Goal: Ask a question: Ask a question

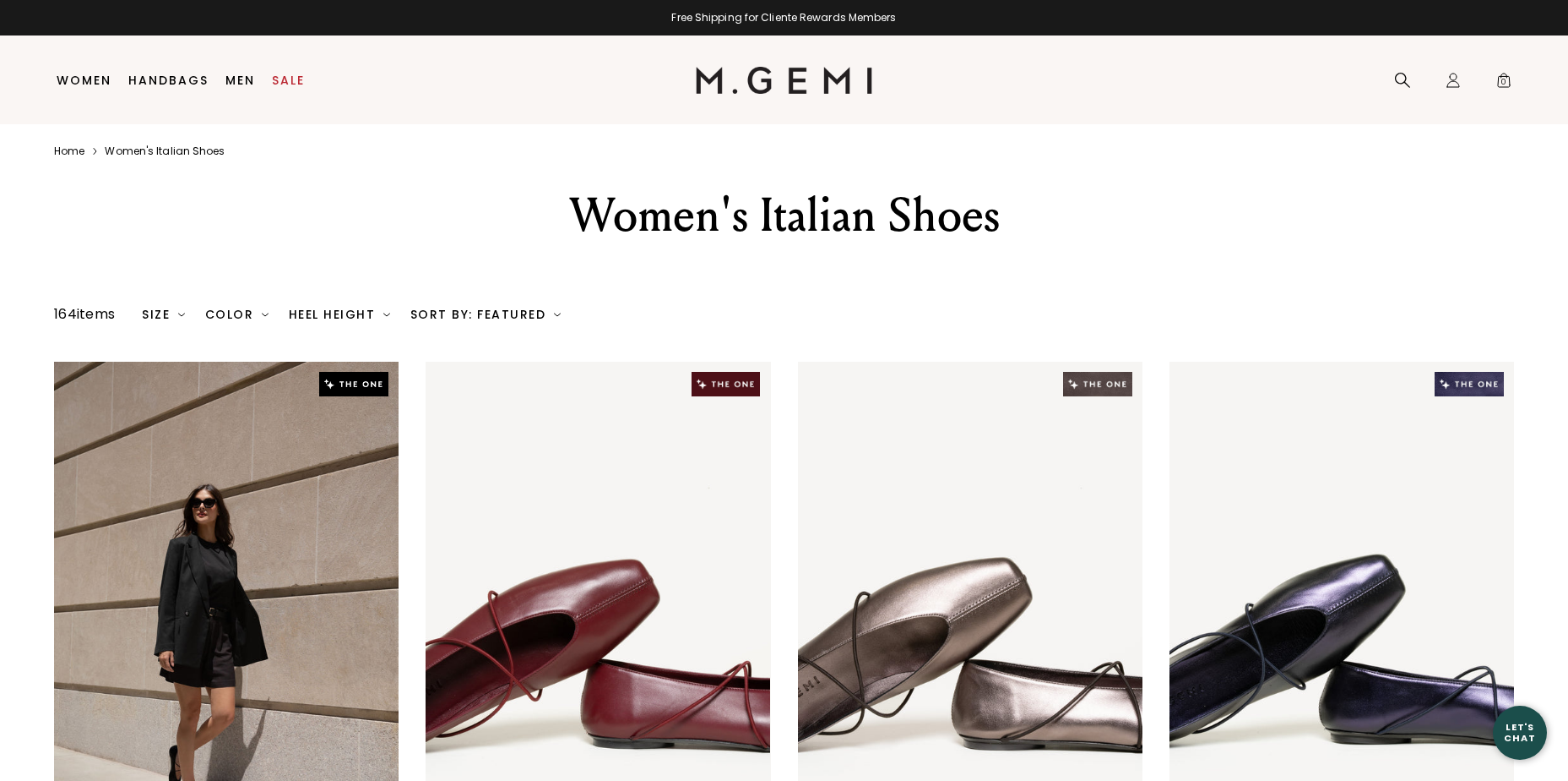
click at [1518, 726] on div "Let's Chat" at bounding box center [1520, 732] width 54 height 21
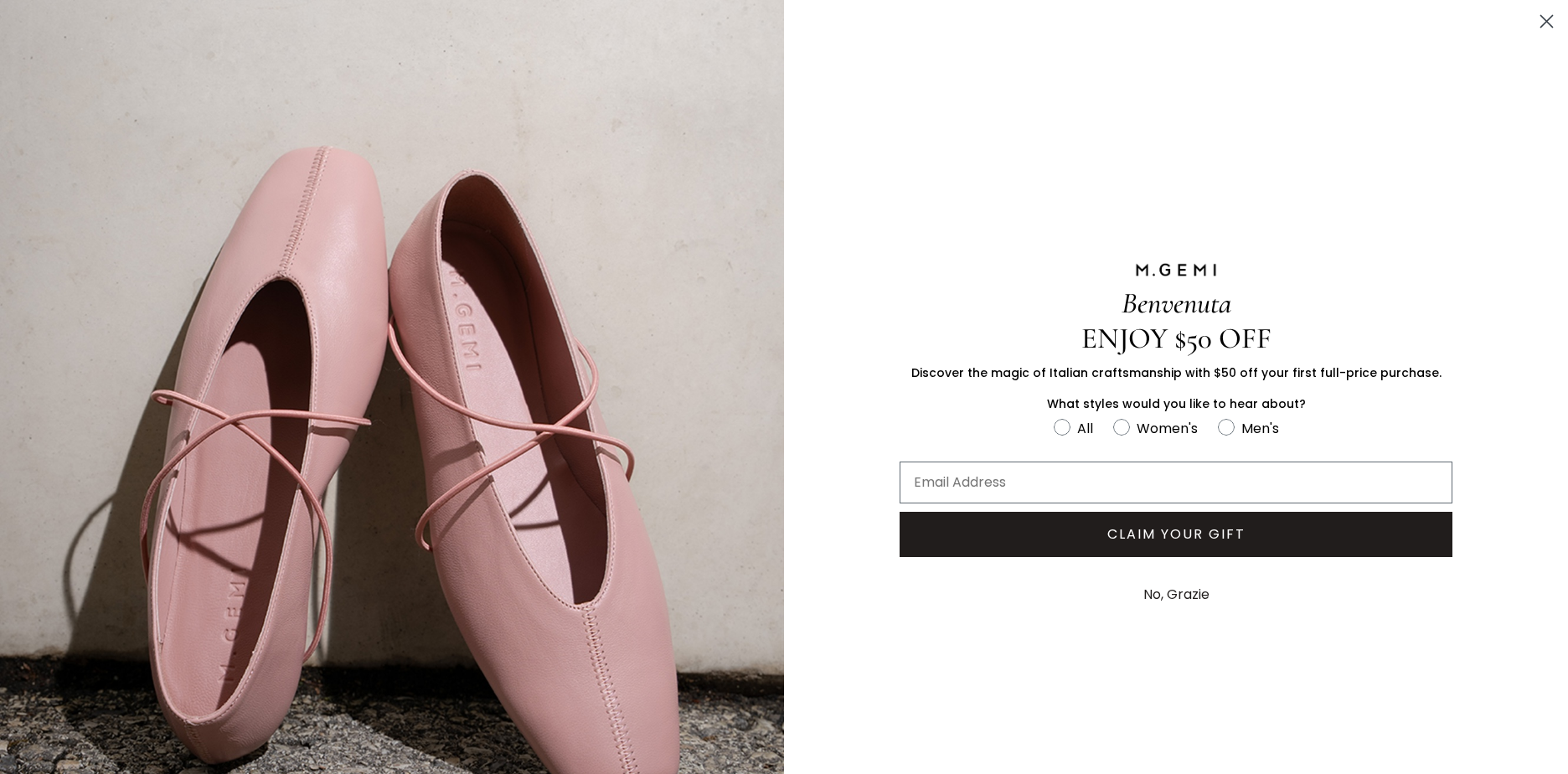
click at [1533, 25] on circle "Close dialog" at bounding box center [1546, 22] width 28 height 28
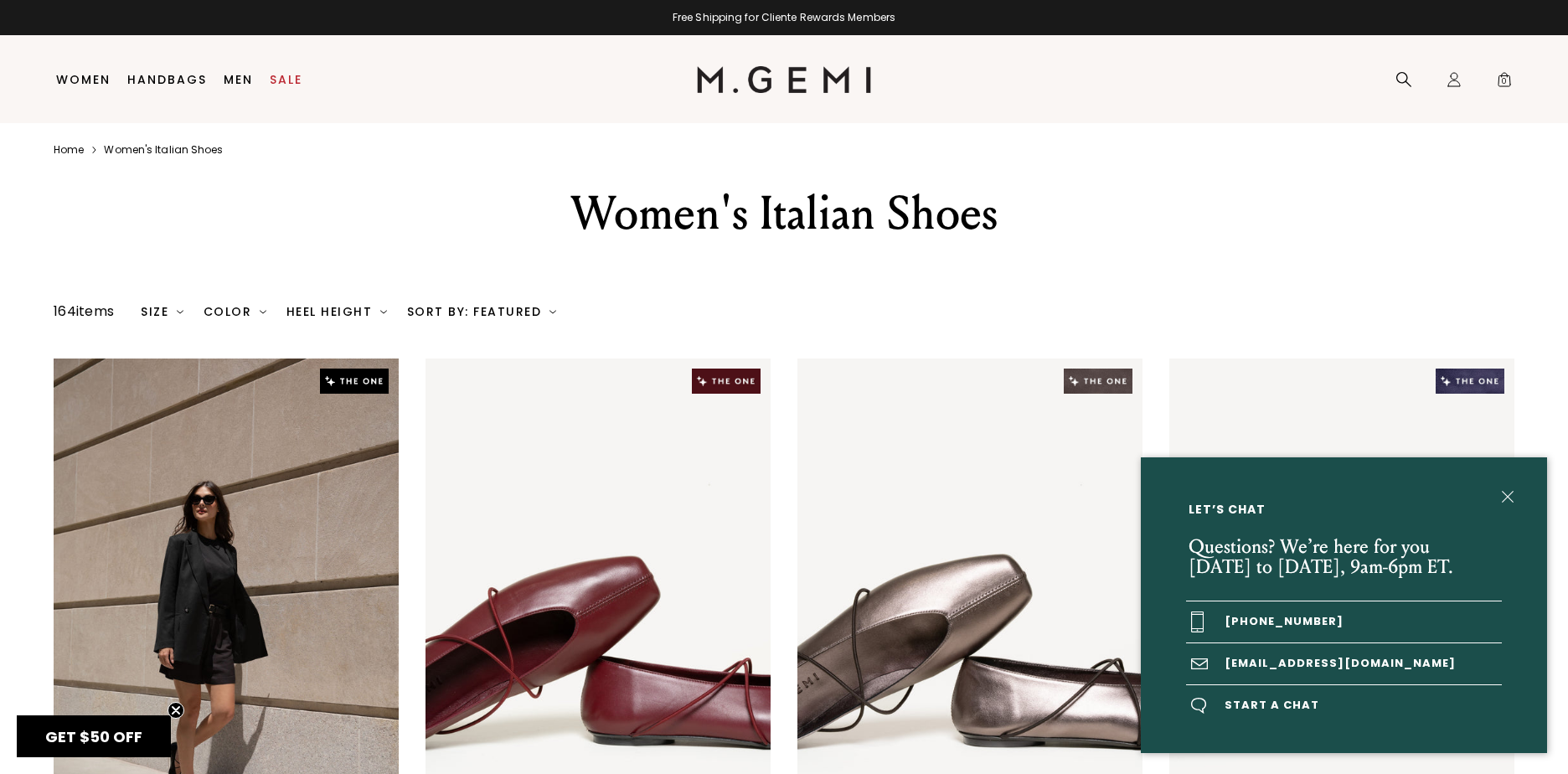
click at [1277, 694] on span "Start a chat" at bounding box center [1343, 705] width 316 height 41
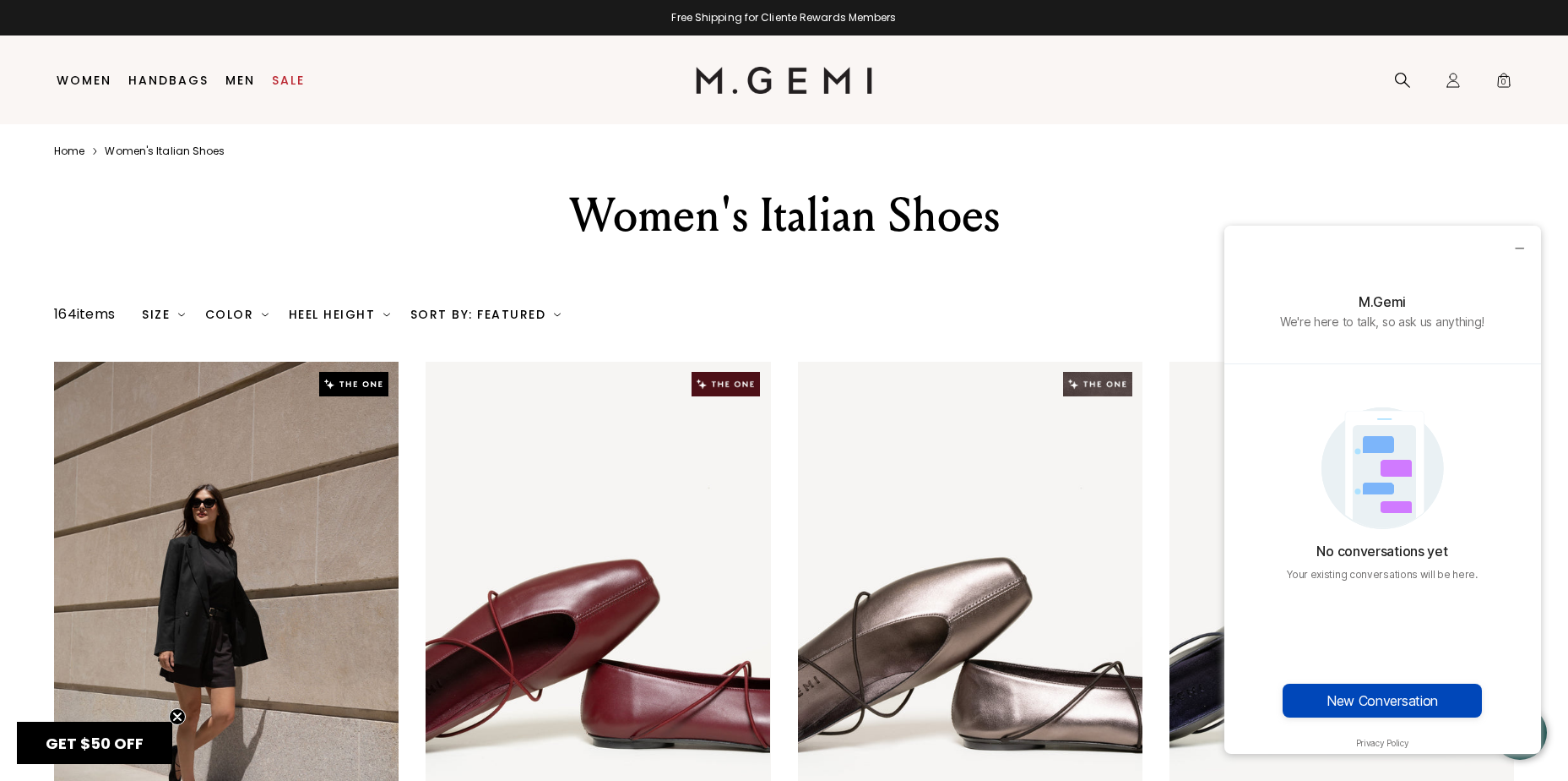
click at [1383, 702] on button "New Conversation" at bounding box center [1382, 700] width 200 height 34
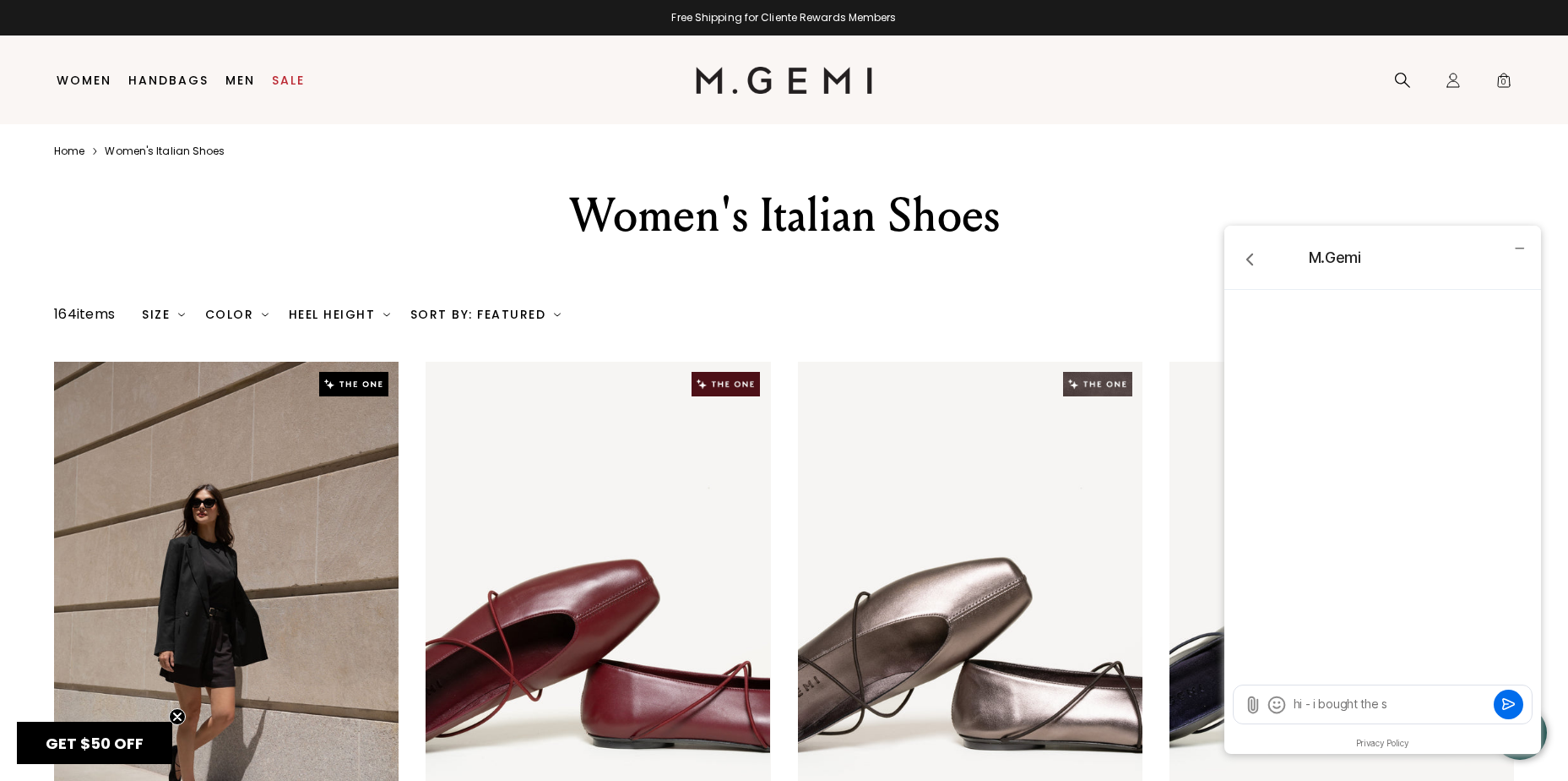
type textarea "hi - i bought the s"
click at [305, 272] on div "Women's Italian Shoes" at bounding box center [784, 236] width 1568 height 102
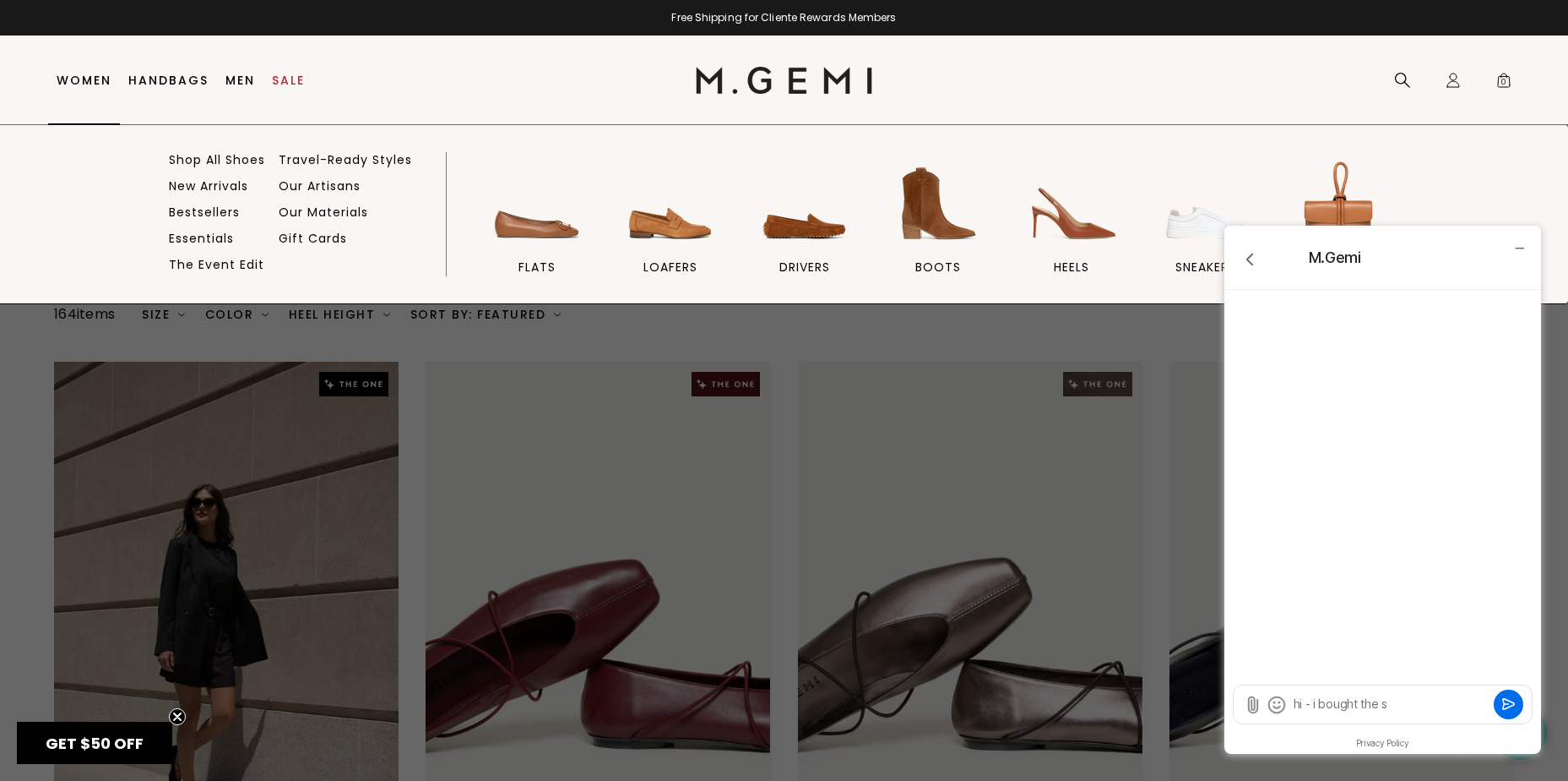
click at [72, 75] on link "Women" at bounding box center [84, 79] width 55 height 13
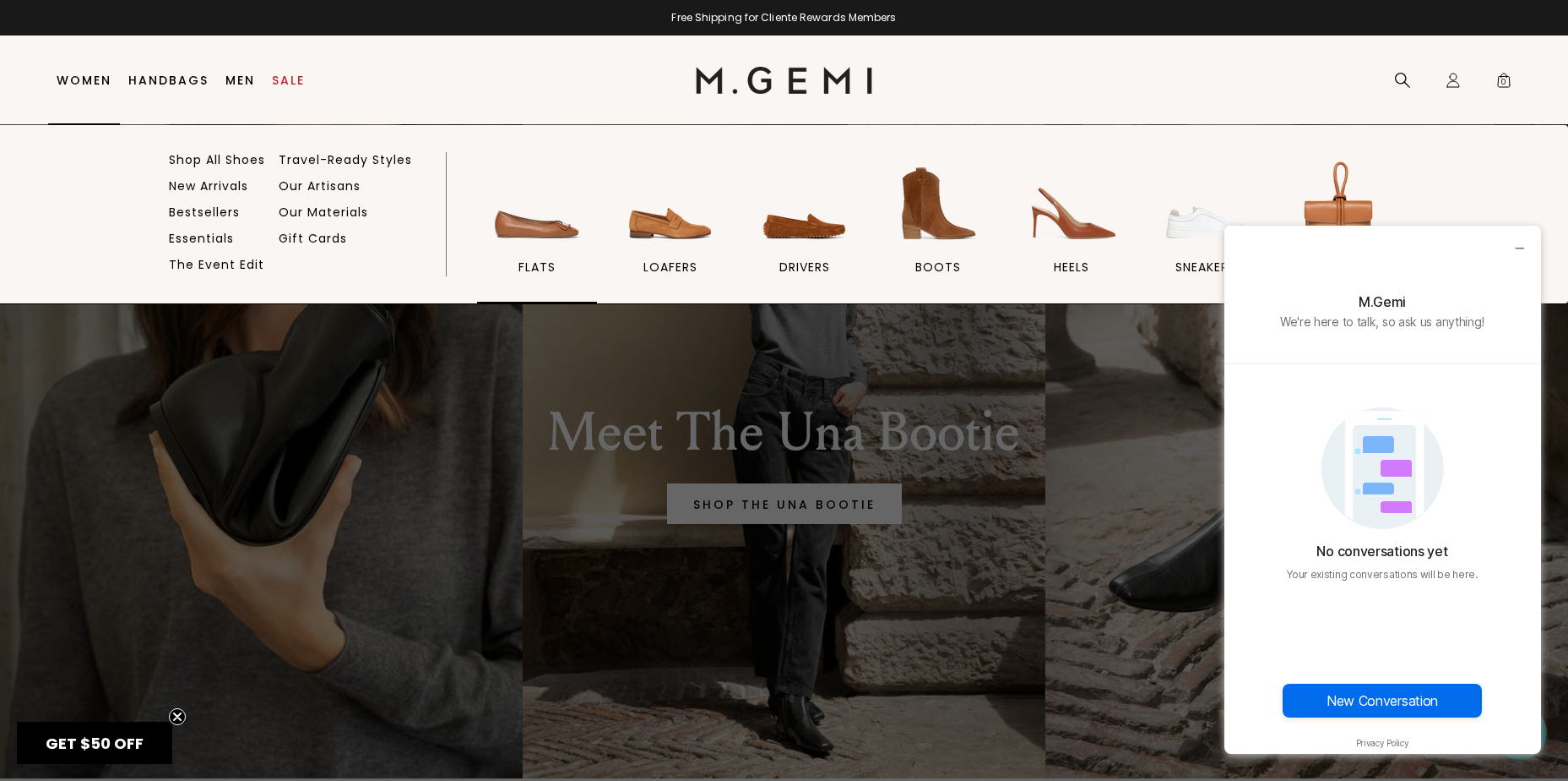
click at [553, 223] on img at bounding box center [537, 203] width 94 height 94
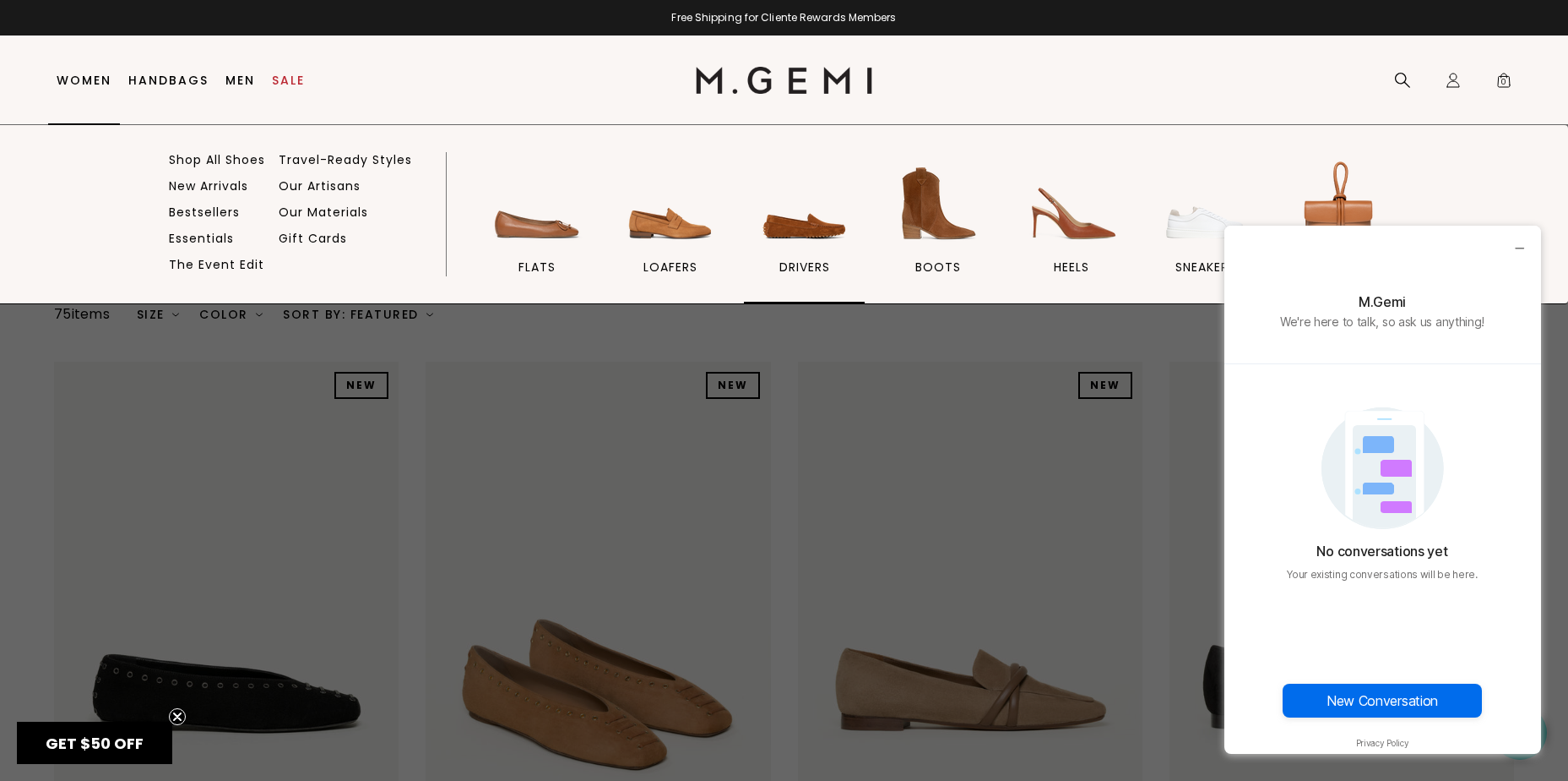
click at [809, 227] on img at bounding box center [805, 203] width 94 height 94
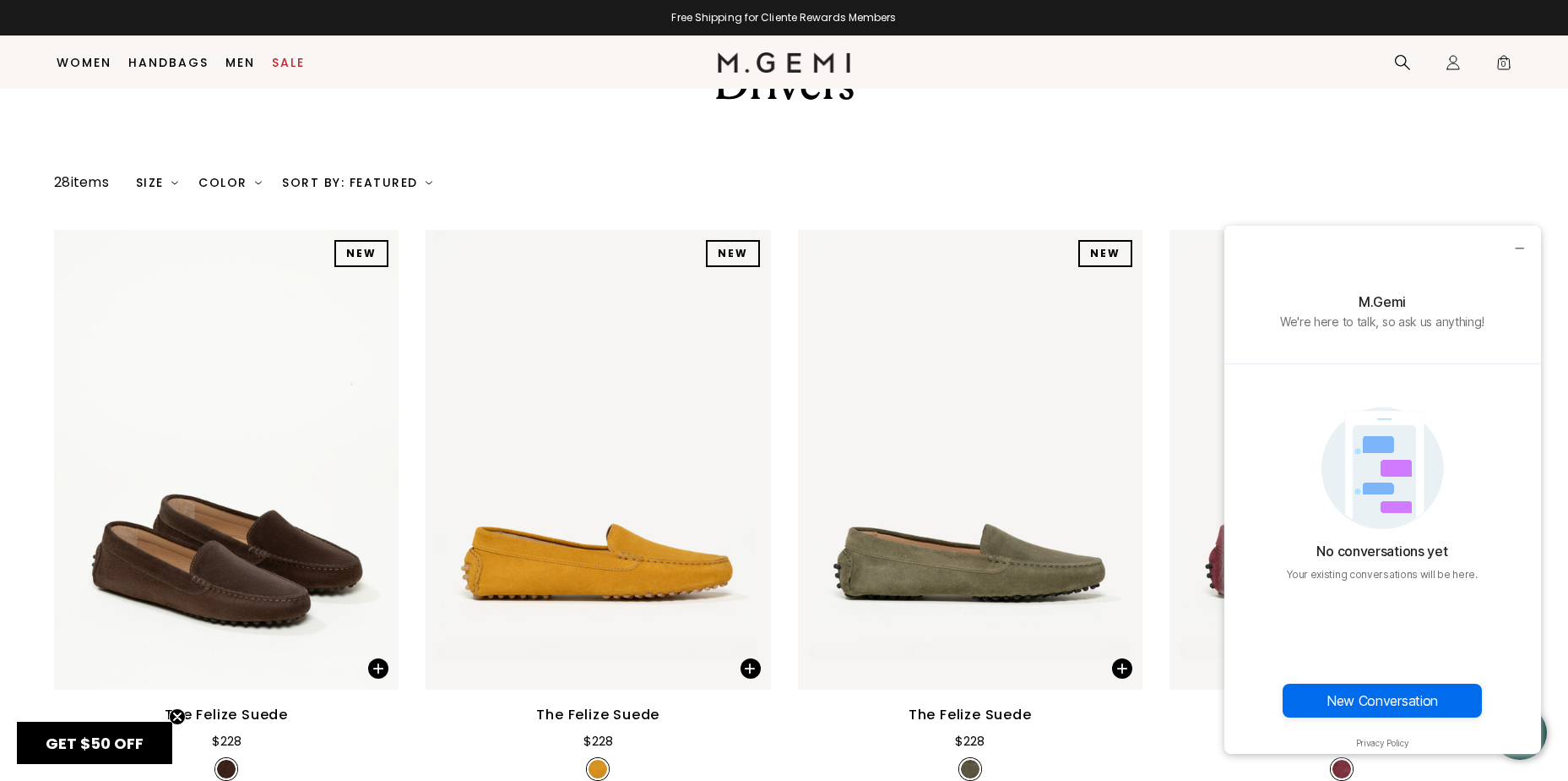
click at [573, 705] on div "The Felize Suede" at bounding box center [597, 715] width 123 height 20
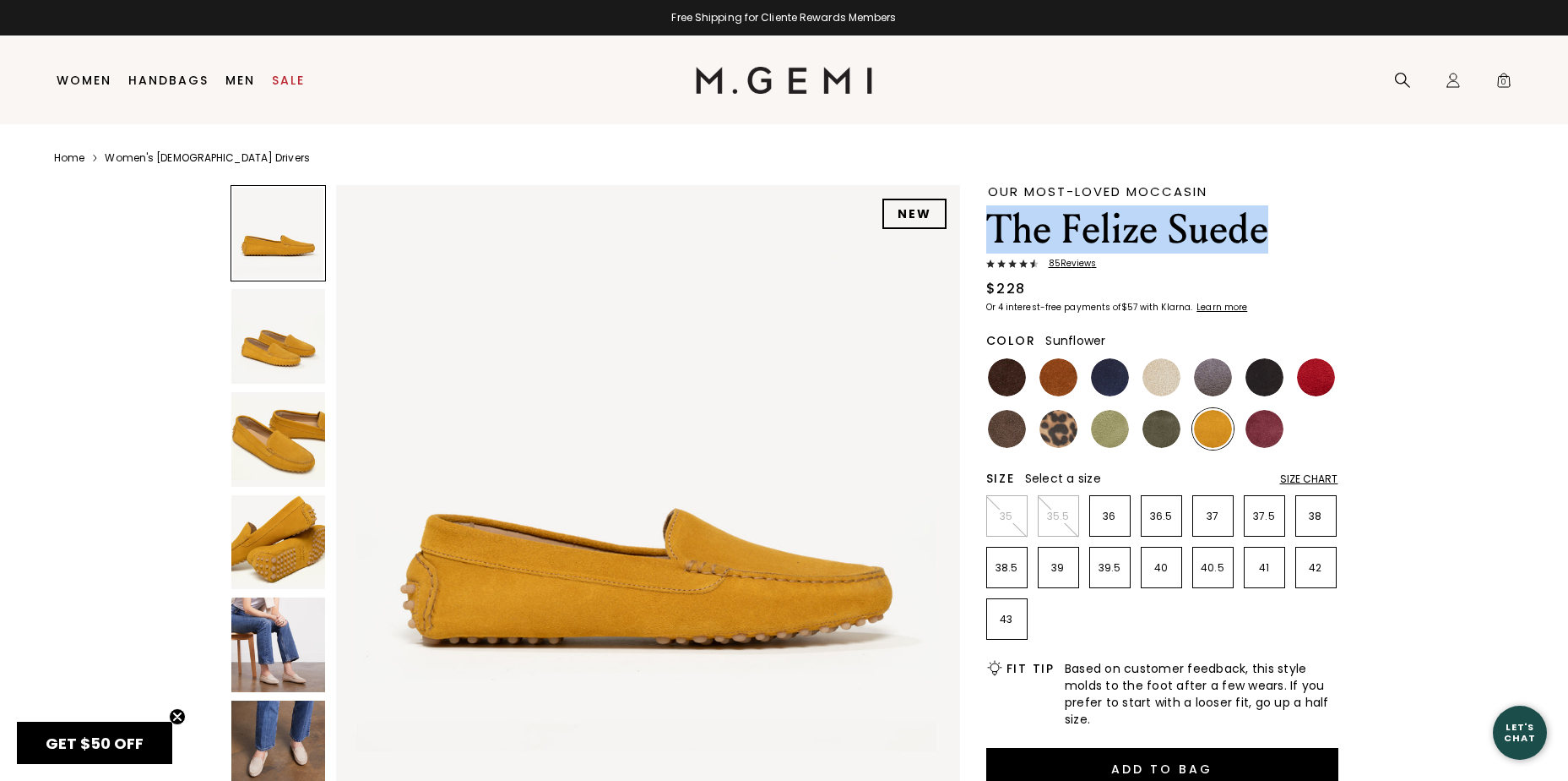
drag, startPoint x: 992, startPoint y: 231, endPoint x: 1274, endPoint y: 233, distance: 282.0
click at [1274, 233] on h1 "The Felize Suede" at bounding box center [1162, 230] width 352 height 47
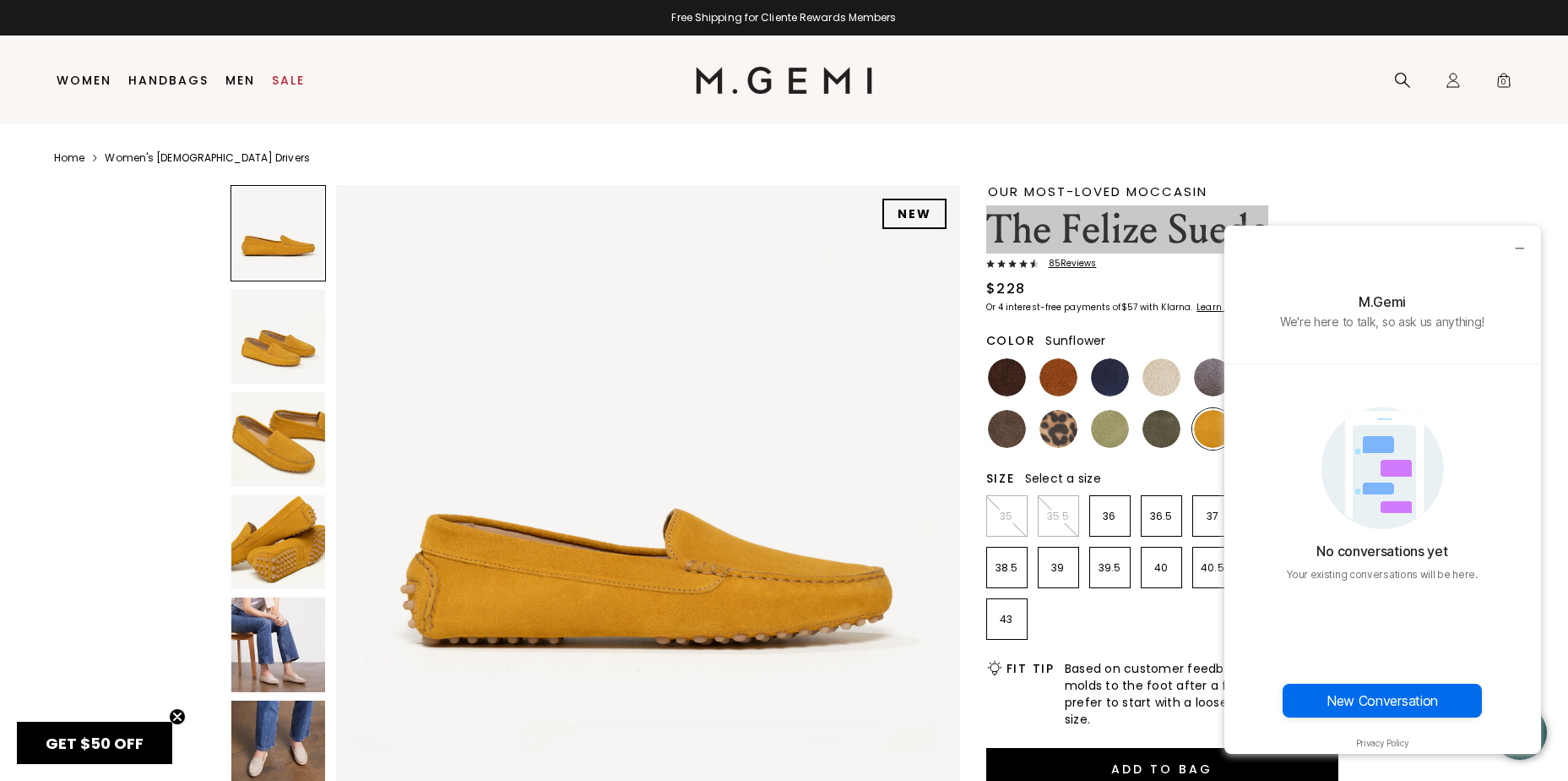
copy h1 "The Felize Suede"
click at [1371, 699] on button "New Conversation" at bounding box center [1382, 700] width 200 height 34
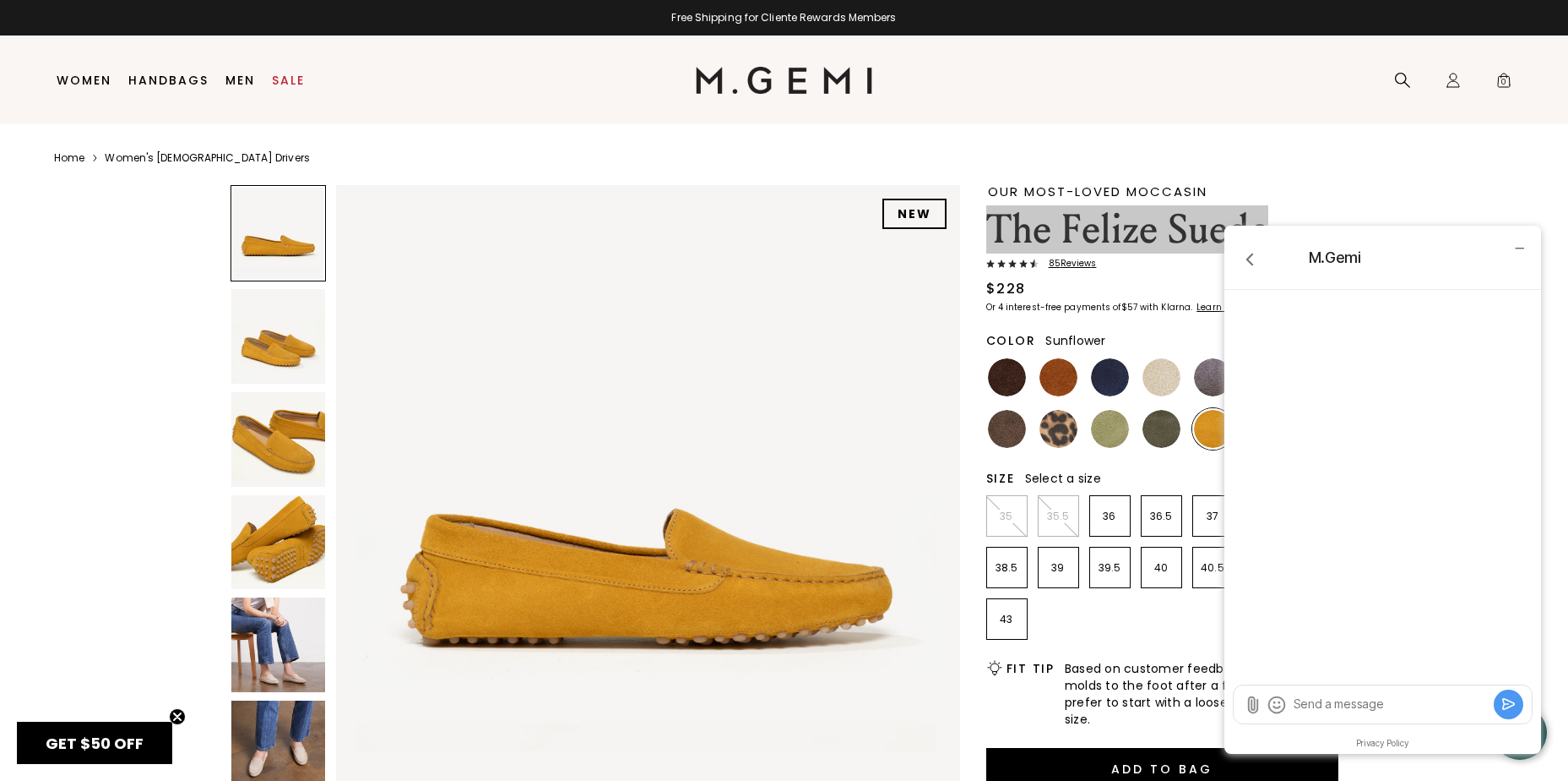
click at [1337, 698] on textarea "Send a message" at bounding box center [1390, 703] width 198 height 17
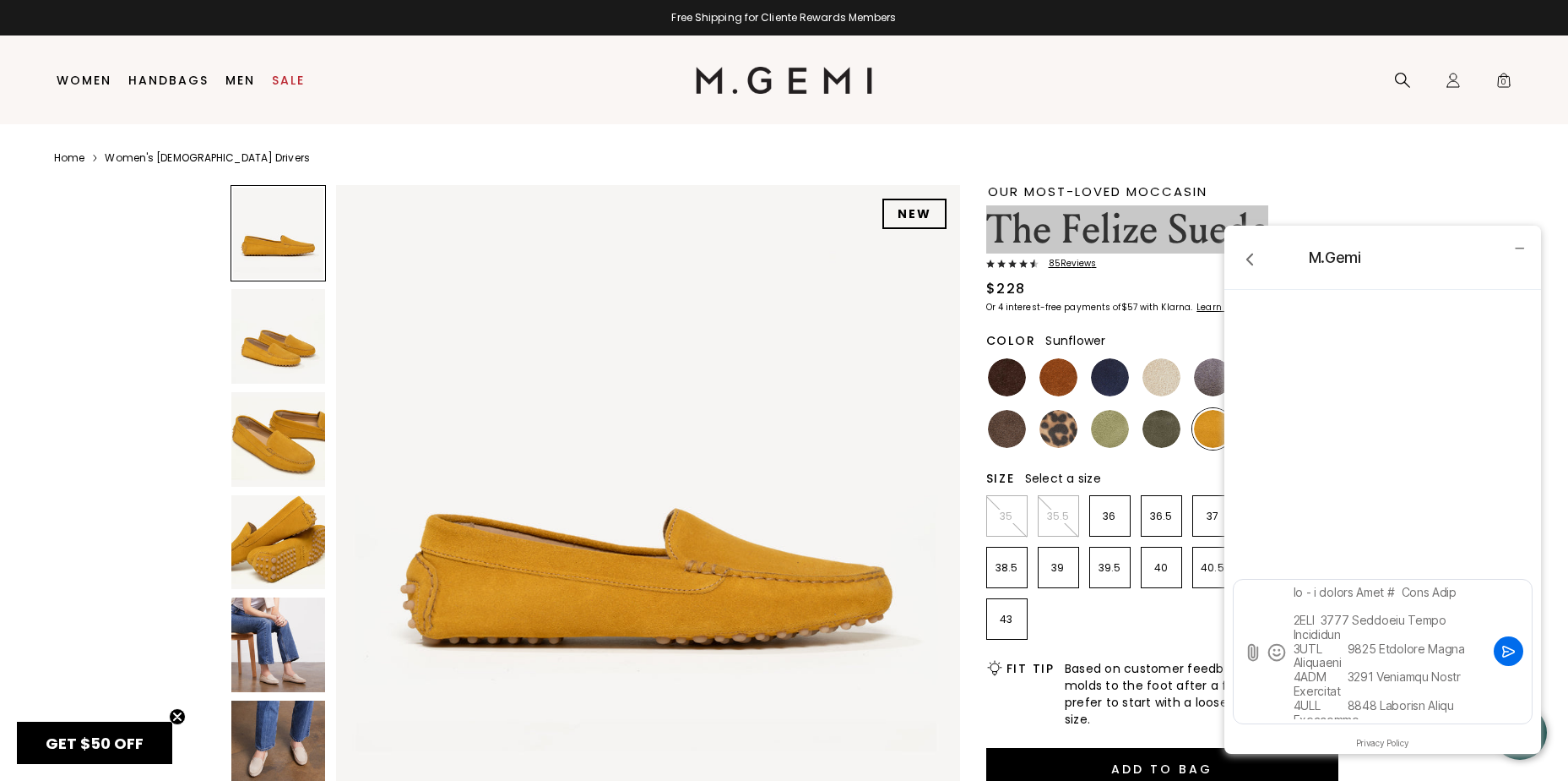
drag, startPoint x: 1408, startPoint y: 712, endPoint x: 1360, endPoint y: 597, distance: 124.6
click at [1360, 597] on textarea "Send a message" at bounding box center [1390, 651] width 198 height 135
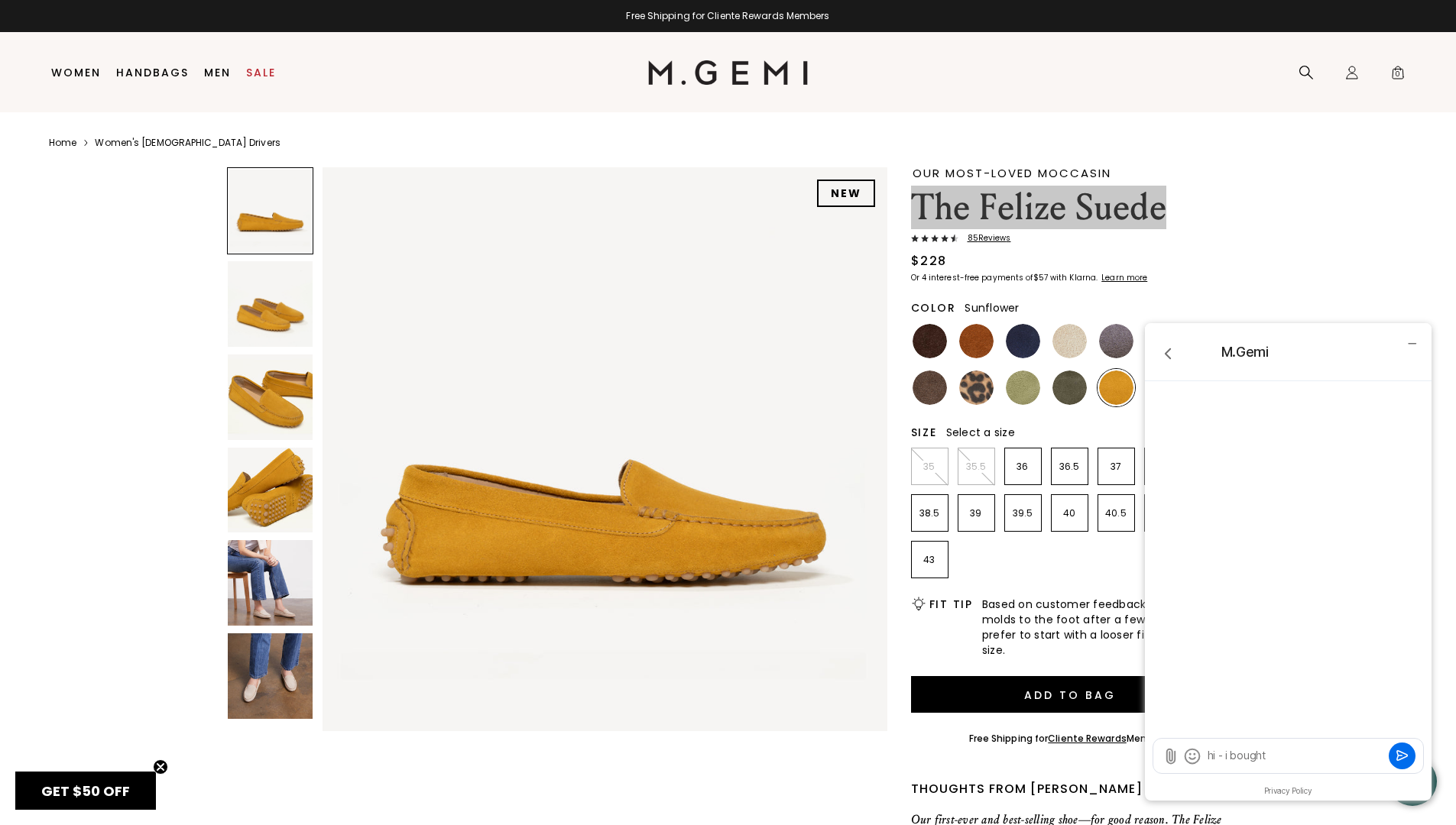
click at [1307, 756] on textarea "hi - i bought" at bounding box center [1295, 756] width 179 height 16
type textarea "hi - i bought the felize suede drivers in a beautiful pink"
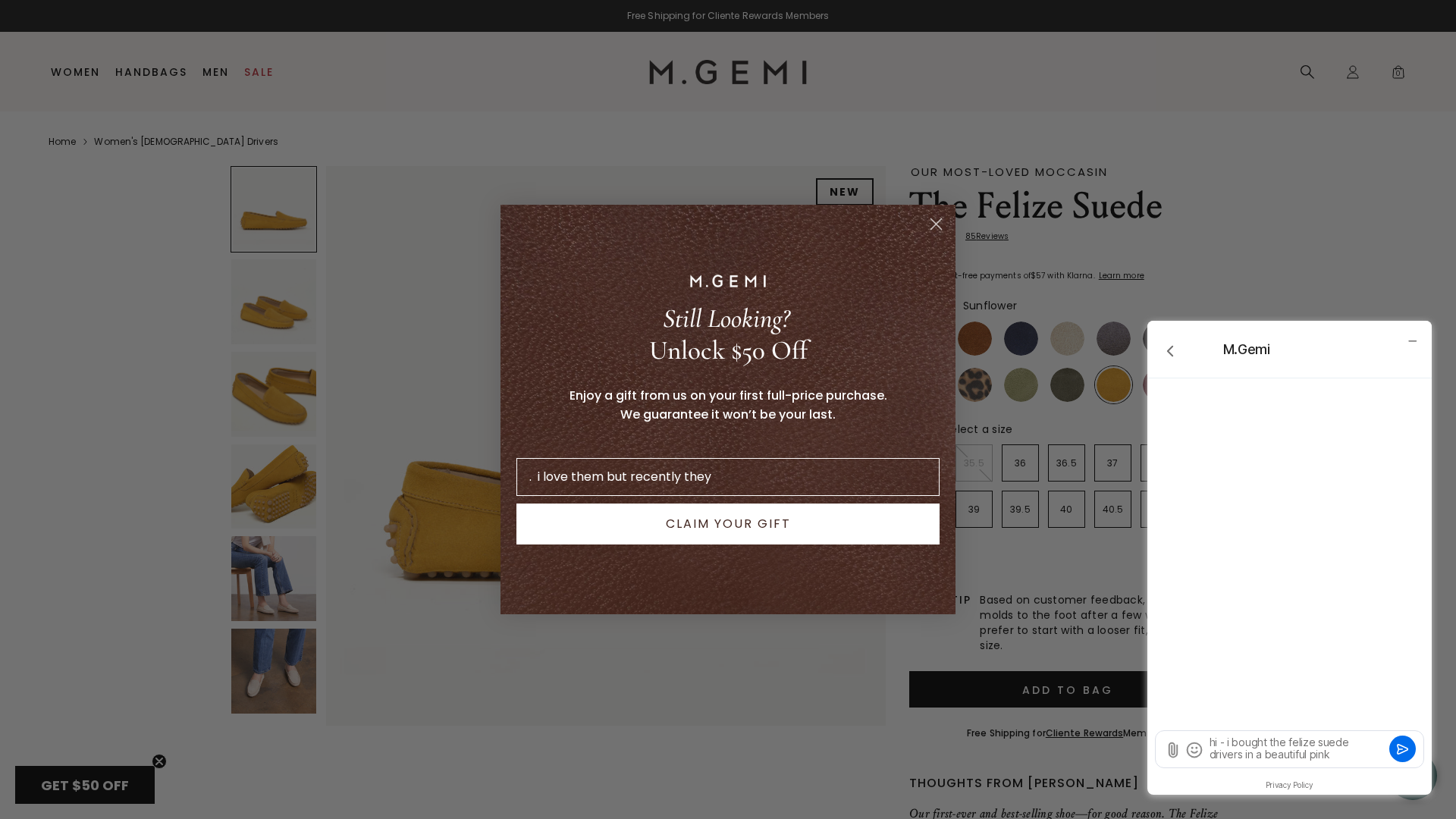
drag, startPoint x: 619, startPoint y: 474, endPoint x: 344, endPoint y: 468, distance: 275.1
click at [344, 468] on div "Close dialog Still Looking? Unlock $50 Off Enjoy a gift from us on your first f…" at bounding box center [728, 410] width 1456 height 819
type input ". i love them but recently they"
click at [1327, 758] on textarea "hi - i bought the felize suede drivers in a beautiful pink" at bounding box center [1296, 749] width 178 height 29
click at [938, 215] on circle "Close dialog" at bounding box center [936, 224] width 25 height 25
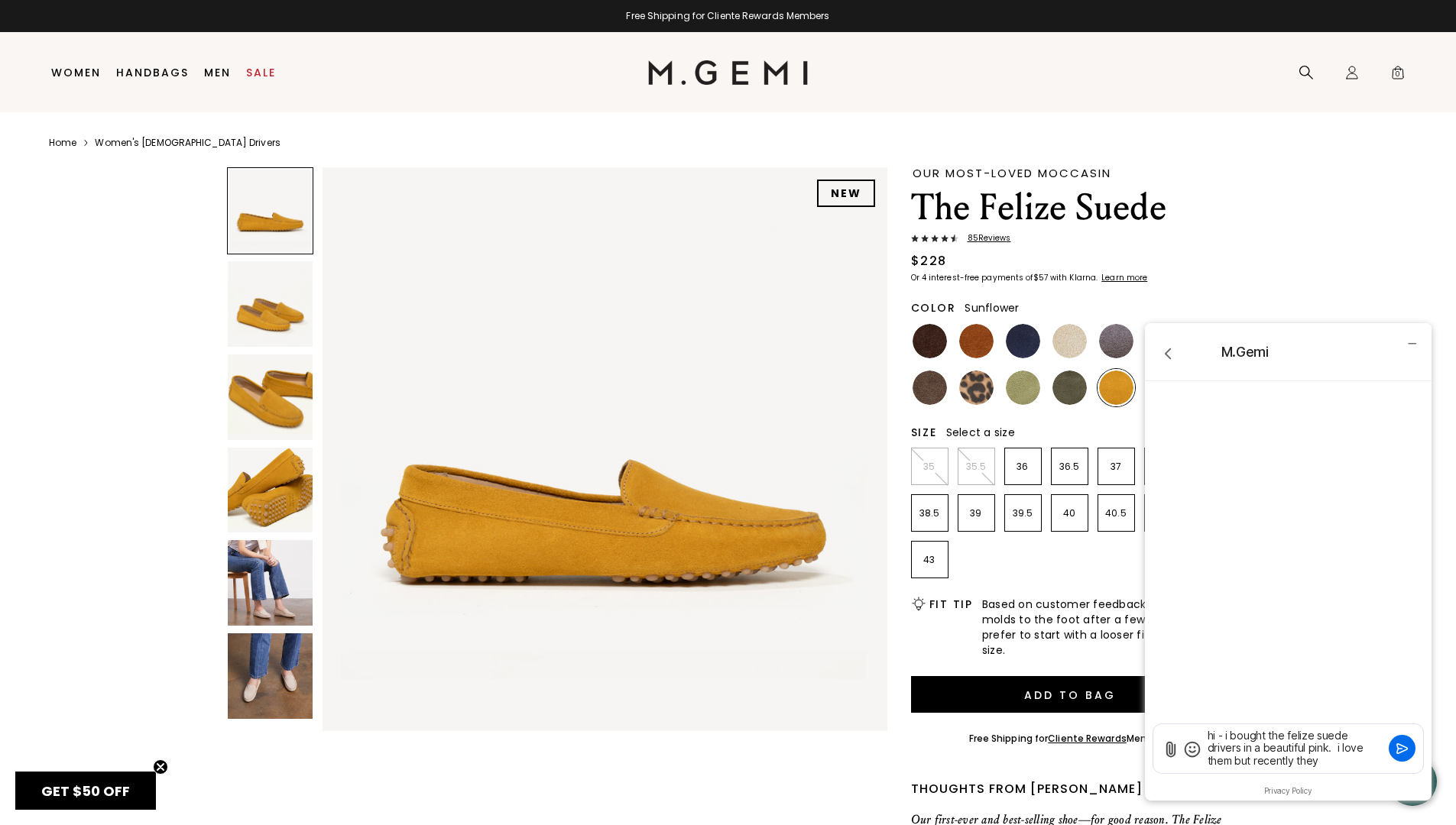
click at [1283, 761] on textarea "hi - i bought the felize suede drivers in a beautiful pink. i love them but rec…" at bounding box center [1295, 748] width 179 height 41
type textarea "hi - i bought the felize suede drivers in a beautiful pink. i love them but rec…"
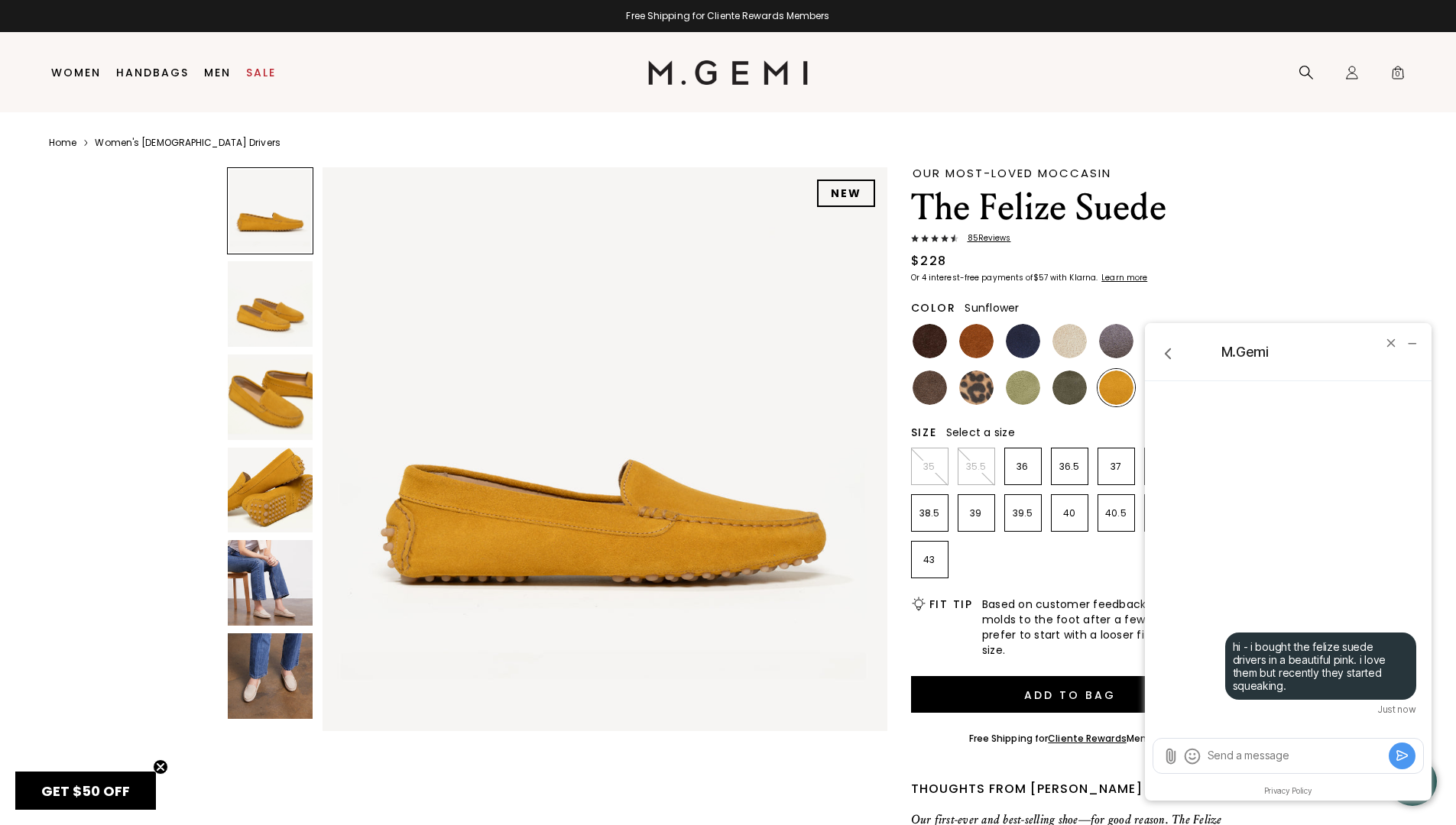
click at [670, 217] on img at bounding box center [604, 449] width 564 height 564
click at [661, 218] on img at bounding box center [604, 449] width 564 height 564
click at [760, 24] on div "Free Shipping for Cliente Rewards Members" at bounding box center [728, 16] width 1456 height 32
click at [762, 18] on div "Free Shipping for Cliente Rewards Members" at bounding box center [728, 16] width 1456 height 12
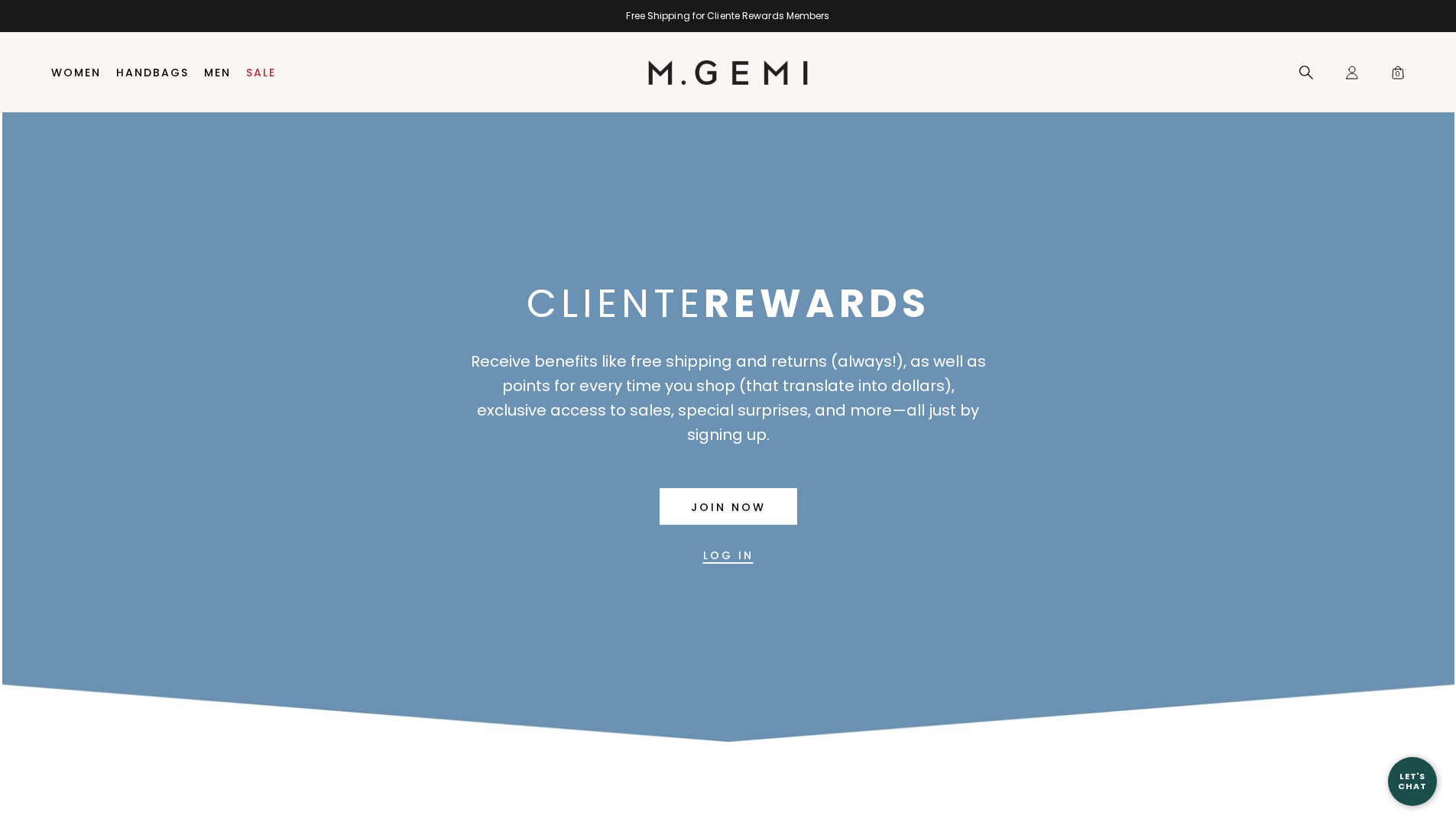
click at [1455, 0] on html "in available credit Go Back Skip to content Free Shipping for Cliente Rewards M…" at bounding box center [728, 412] width 1456 height 825
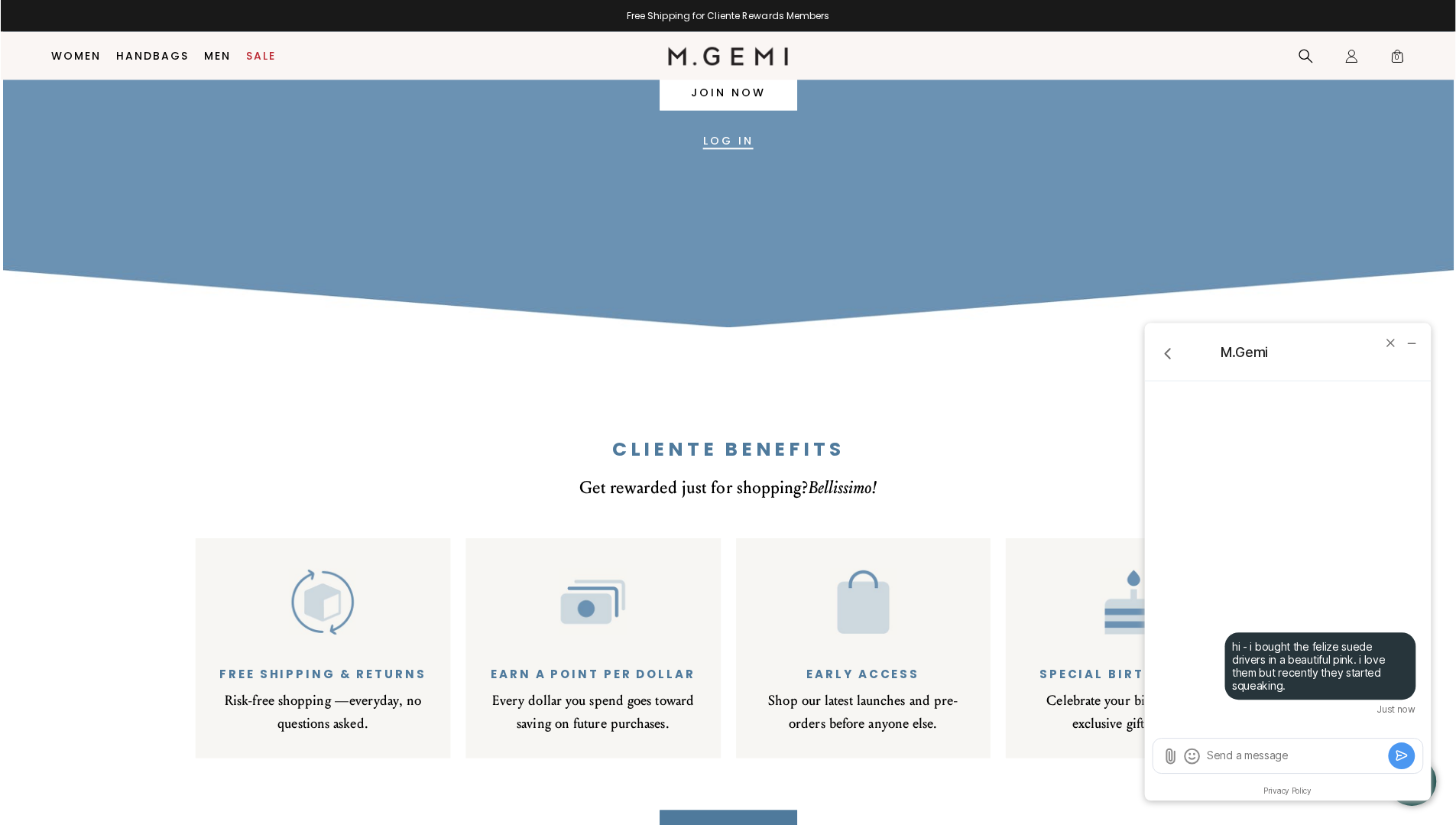
scroll to position [426, 0]
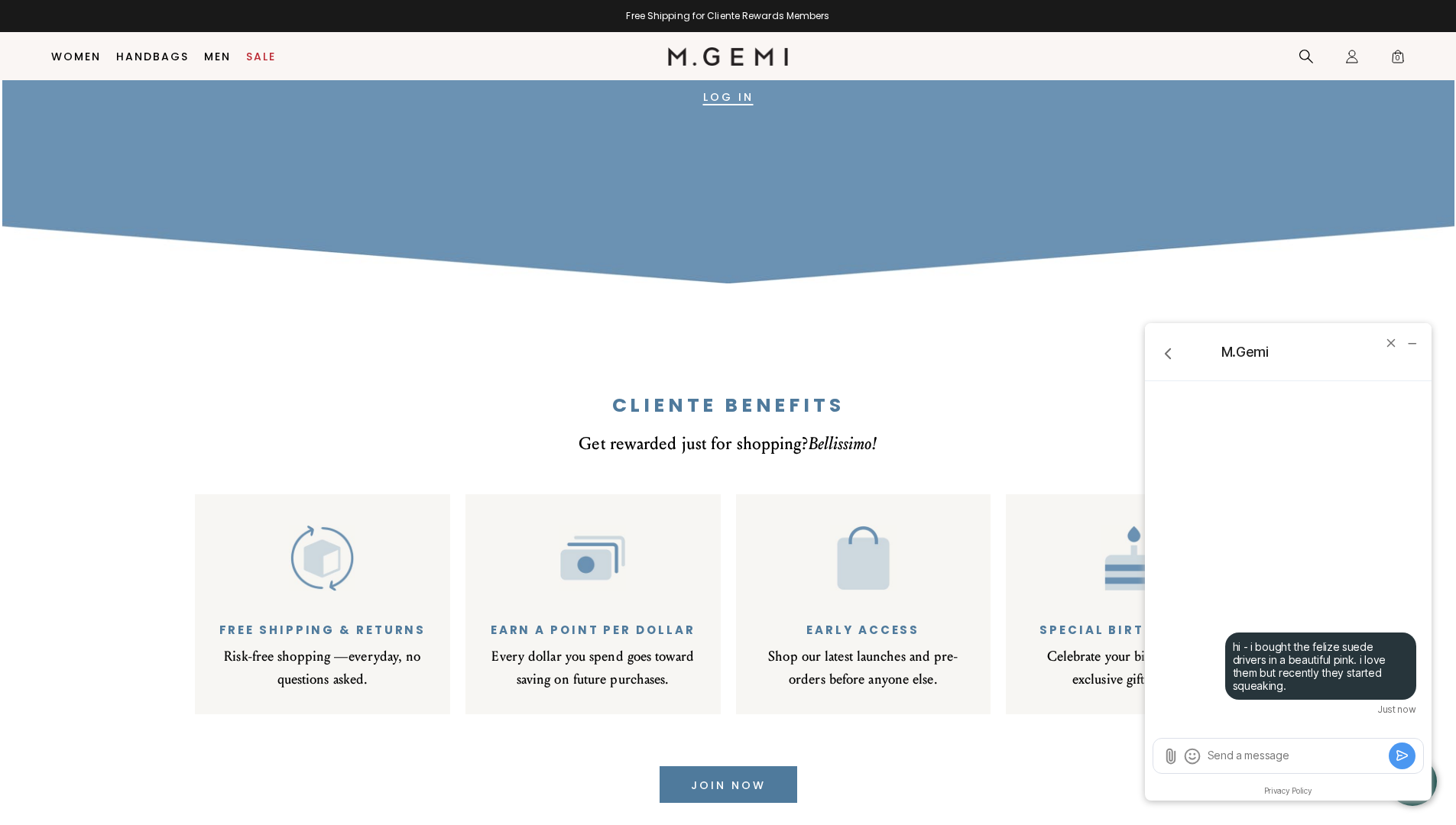
click at [1241, 756] on textarea "Send a message" at bounding box center [1295, 755] width 179 height 15
click at [325, 633] on div "Free Shipping & Returns" at bounding box center [323, 629] width 207 height 13
click at [321, 552] on img at bounding box center [322, 558] width 66 height 66
click at [1311, 756] on textarea "Send a message" at bounding box center [1295, 755] width 179 height 15
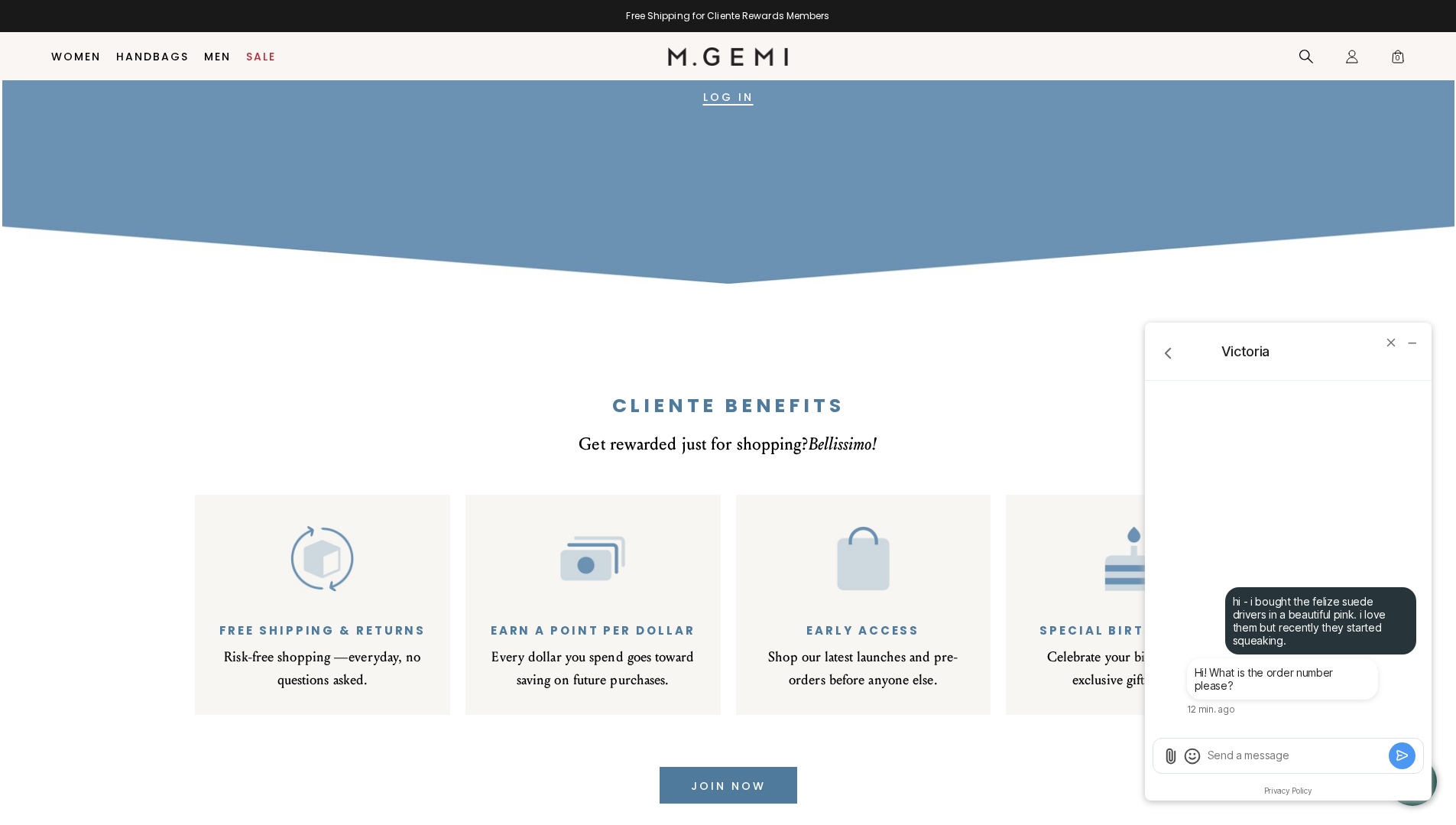
click at [1223, 758] on textarea "Send a message" at bounding box center [1295, 755] width 179 height 15
type textarea "i am not ure"
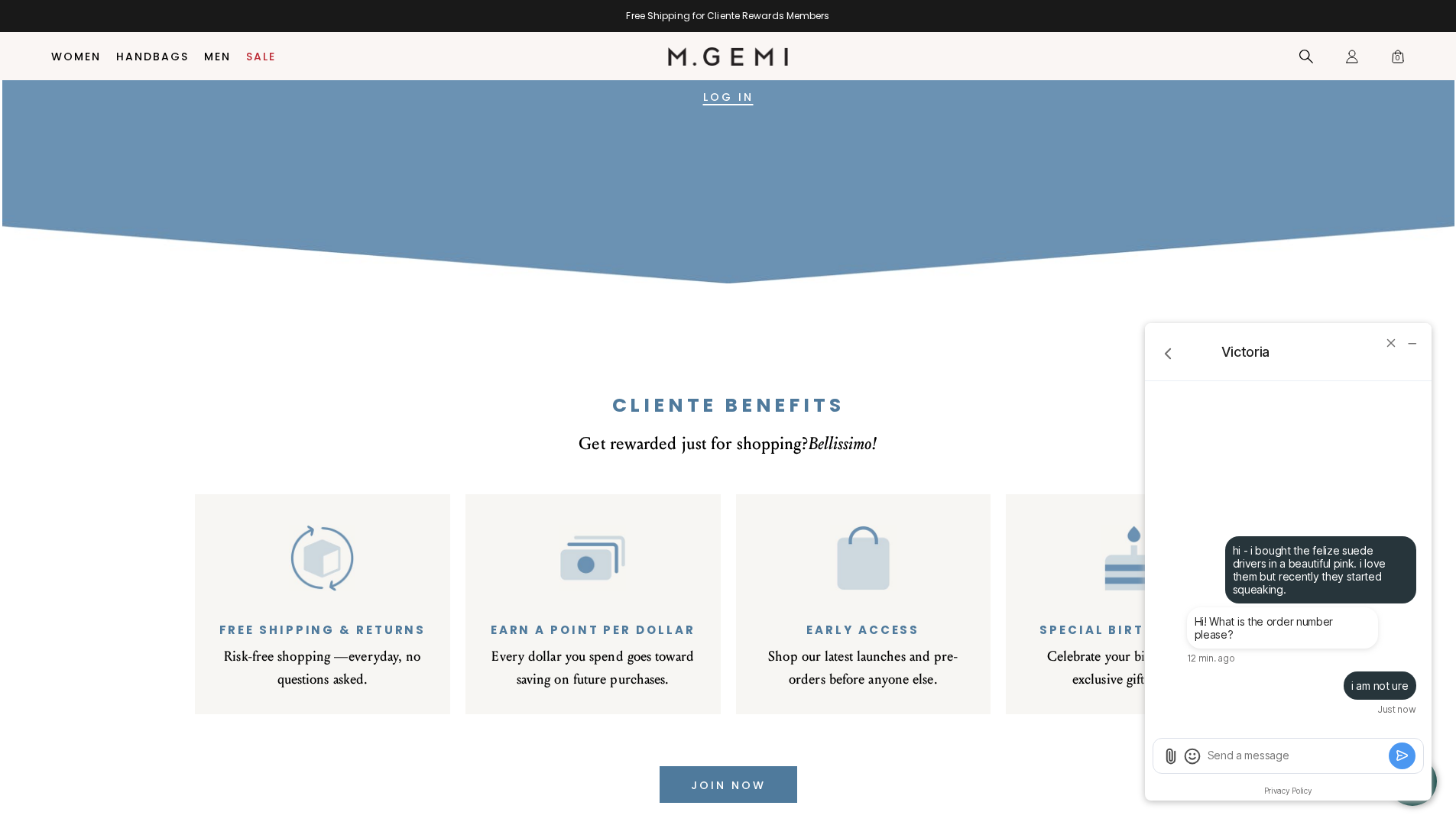
click at [1272, 754] on textarea "Send a message" at bounding box center [1295, 755] width 179 height 15
type textarea "*sure"
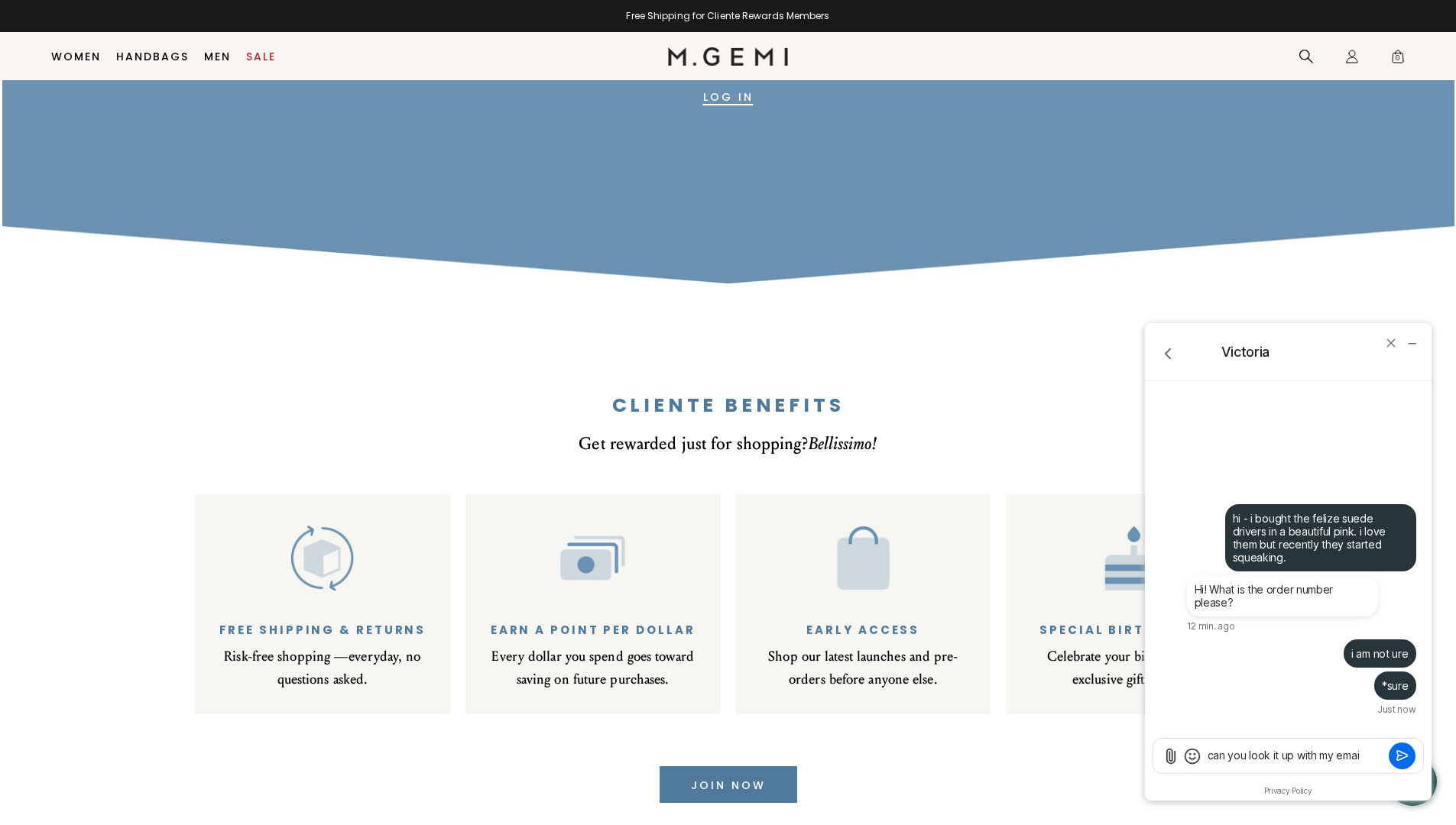
type textarea "can you look it up with my email"
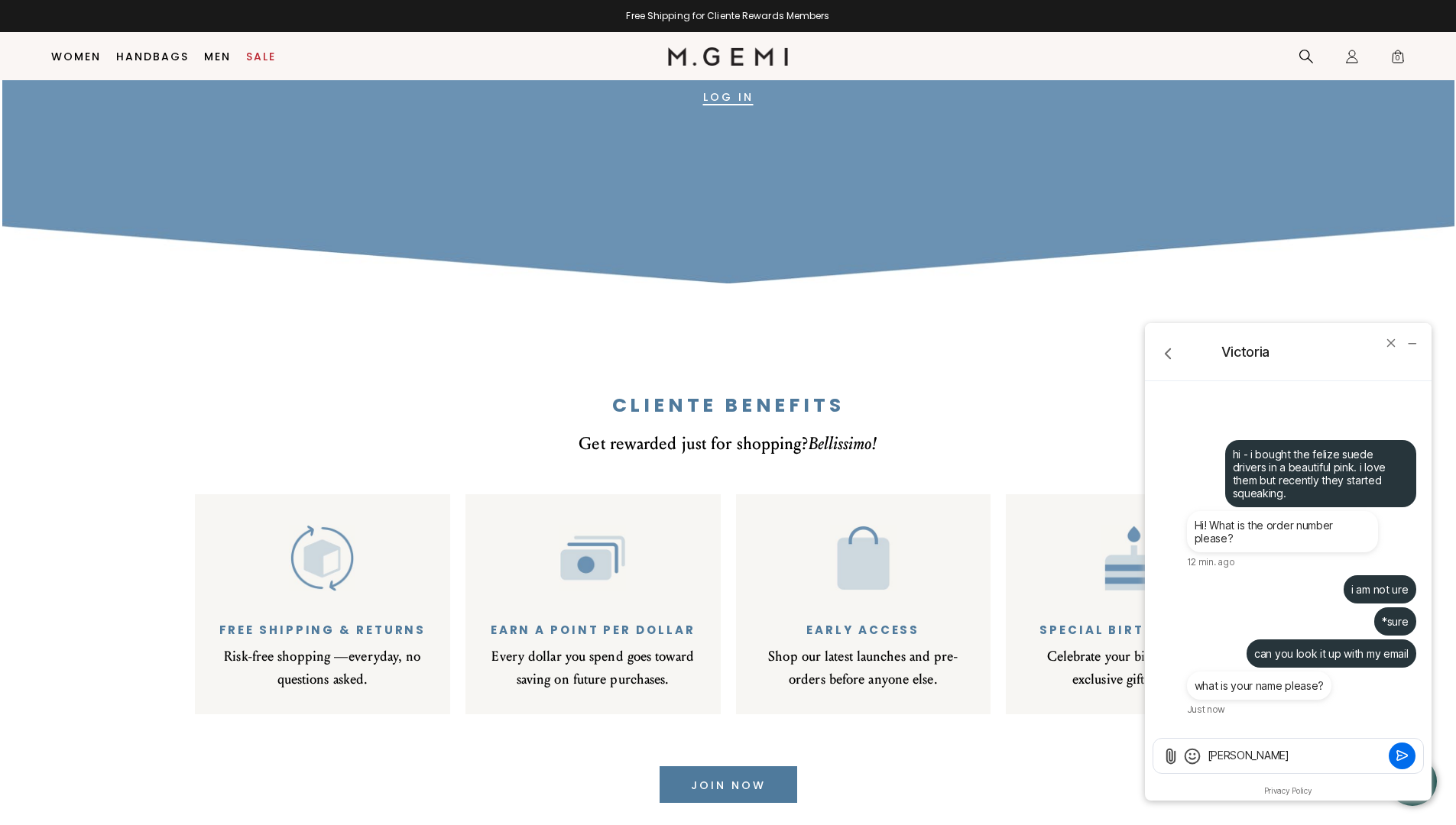
type textarea "teresa delsignore"
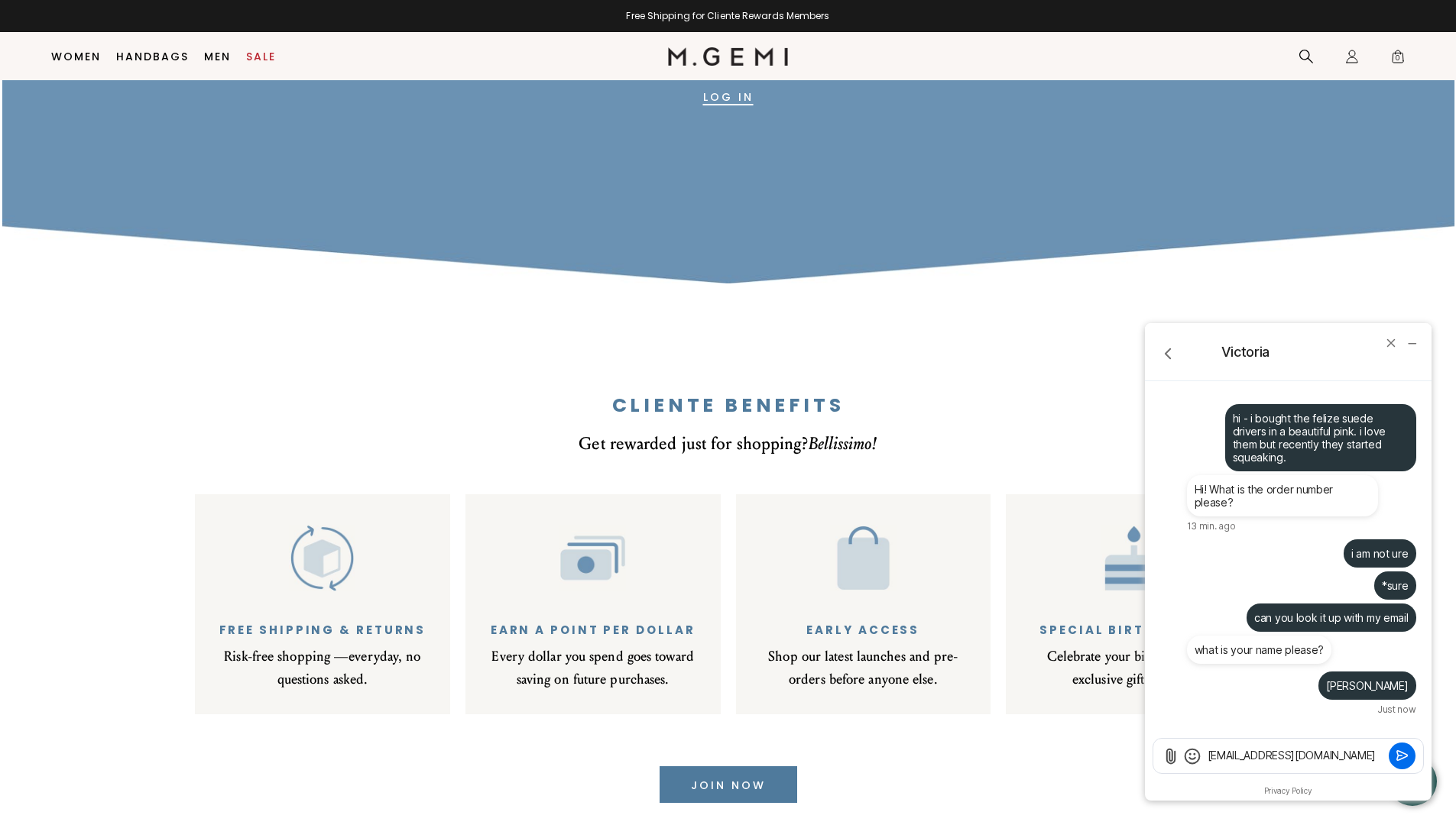
type textarea "teresadelsignore@yahoo.com"
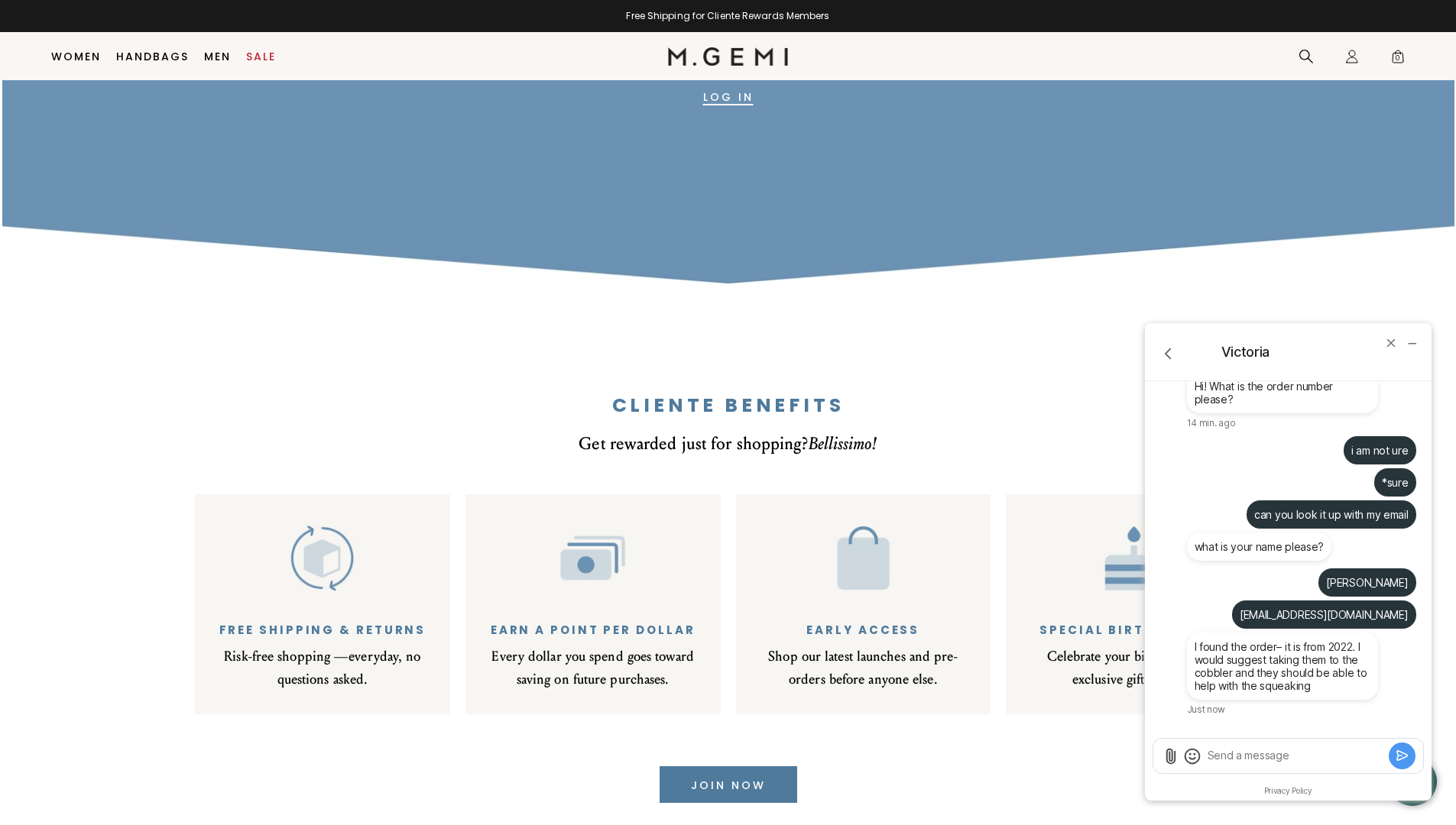
click at [1215, 760] on textarea "Send a message" at bounding box center [1295, 755] width 179 height 15
type textarea "p"
type textarea "ok"
